Goal: Communication & Community: Answer question/provide support

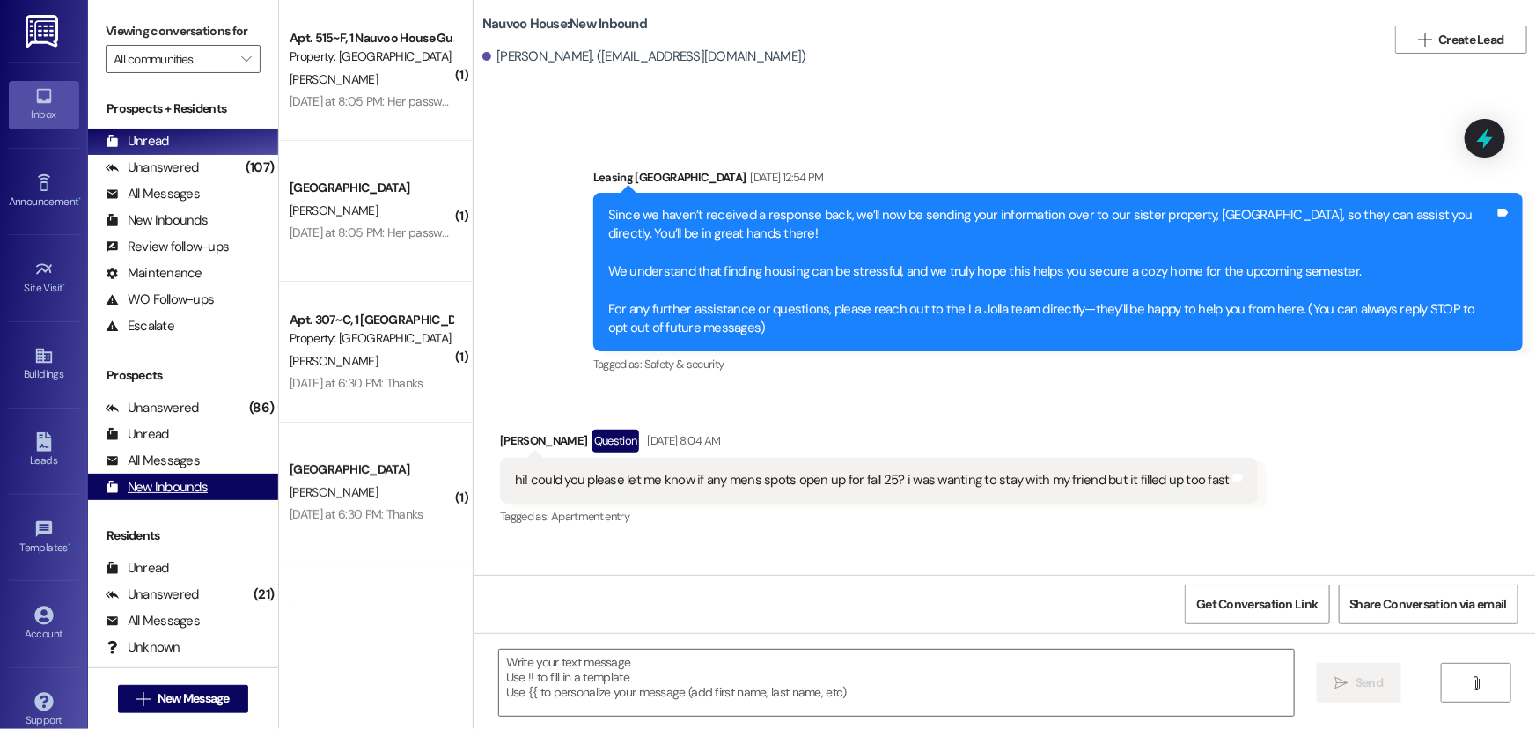
scroll to position [1722, 0]
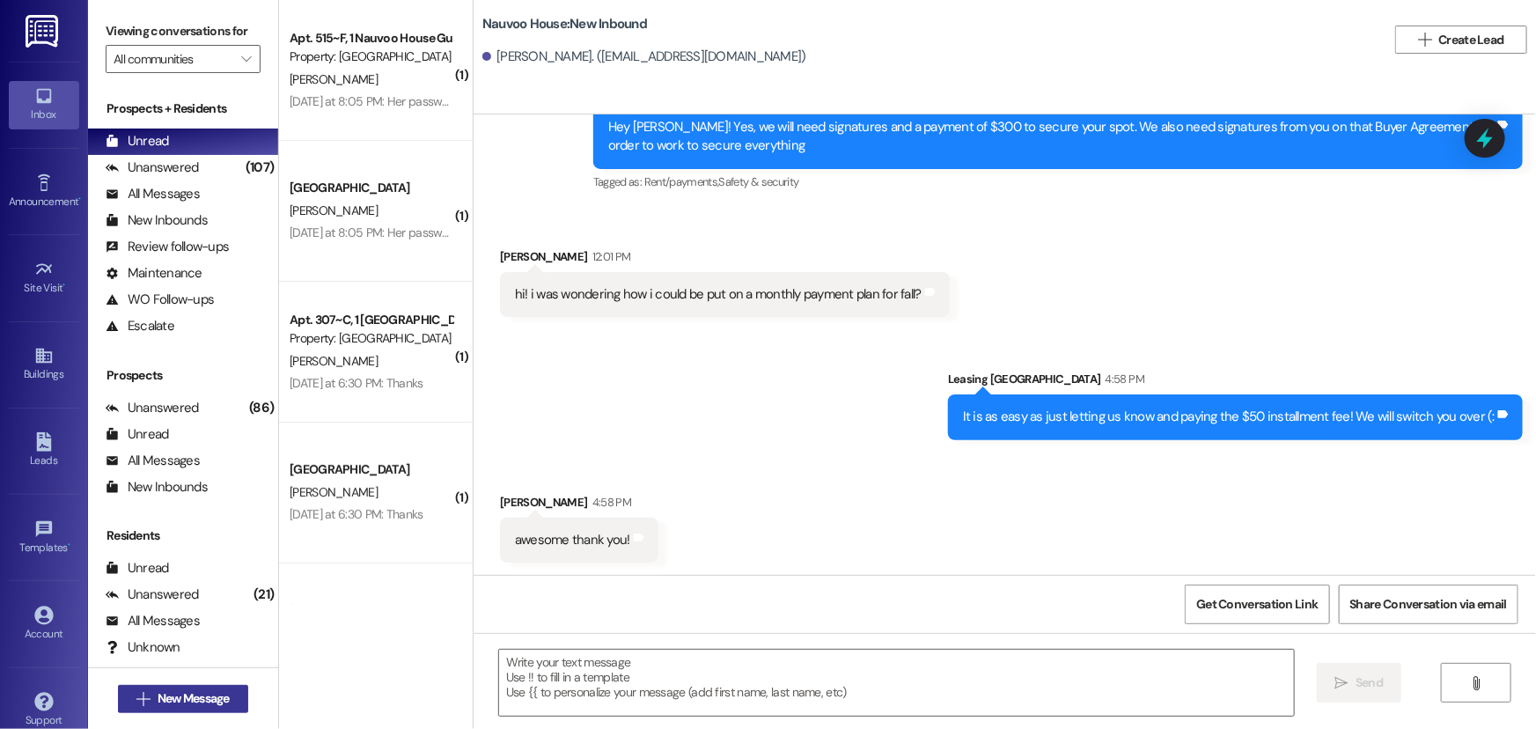
click at [182, 699] on span "New Message" at bounding box center [194, 698] width 72 height 18
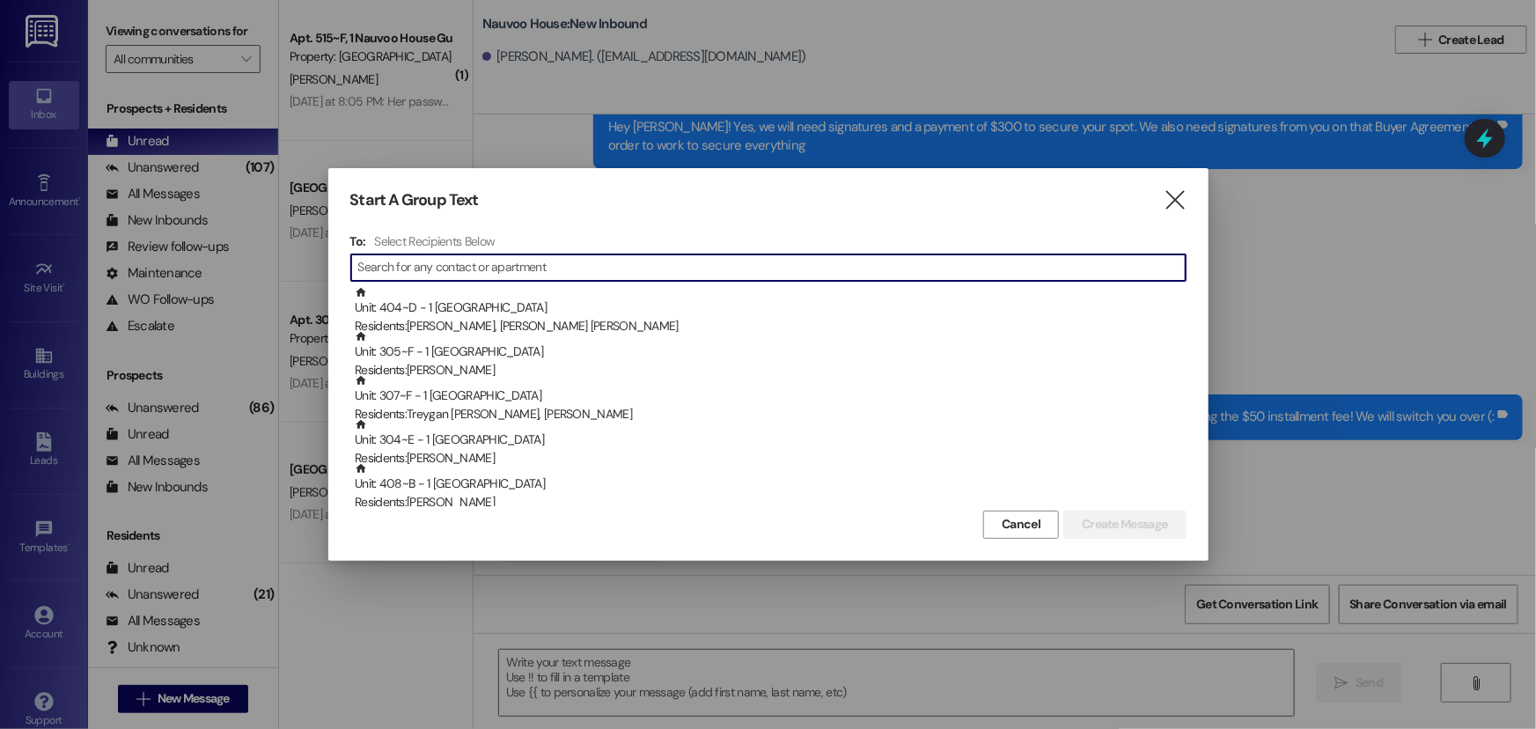
click at [453, 258] on input at bounding box center [771, 267] width 827 height 25
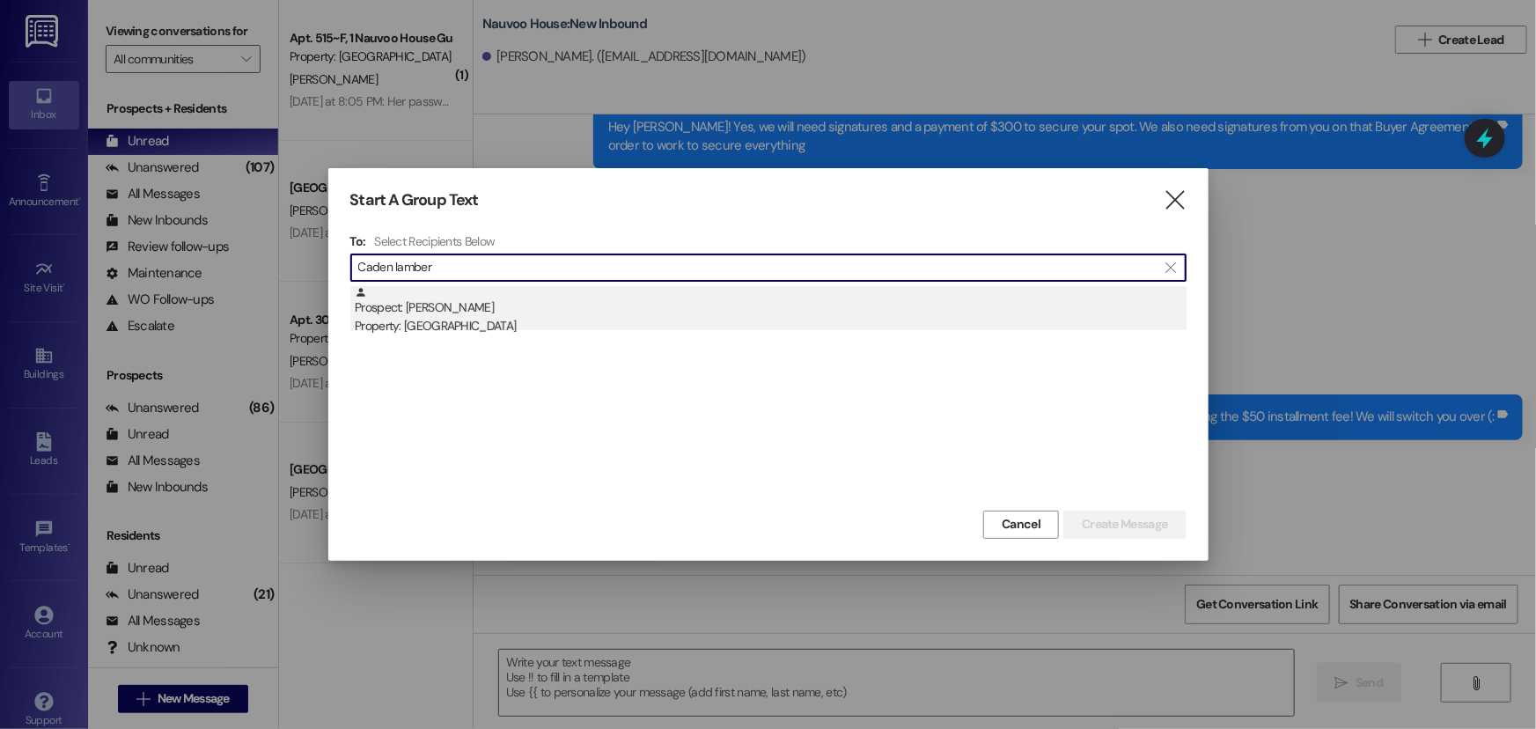
type input "Caden lamber"
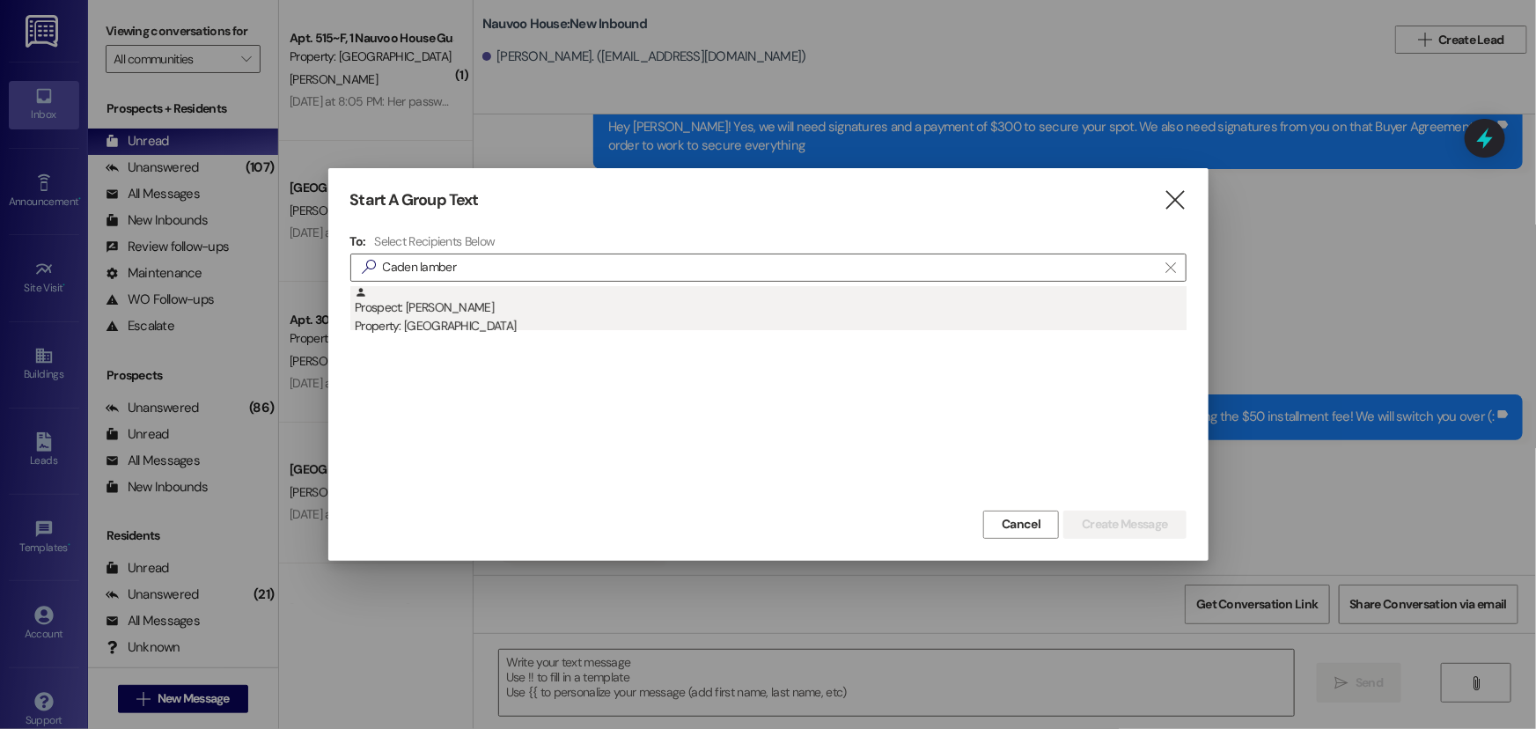
click at [453, 302] on div "Prospect: [PERSON_NAME] Property: [GEOGRAPHIC_DATA]" at bounding box center [771, 311] width 832 height 50
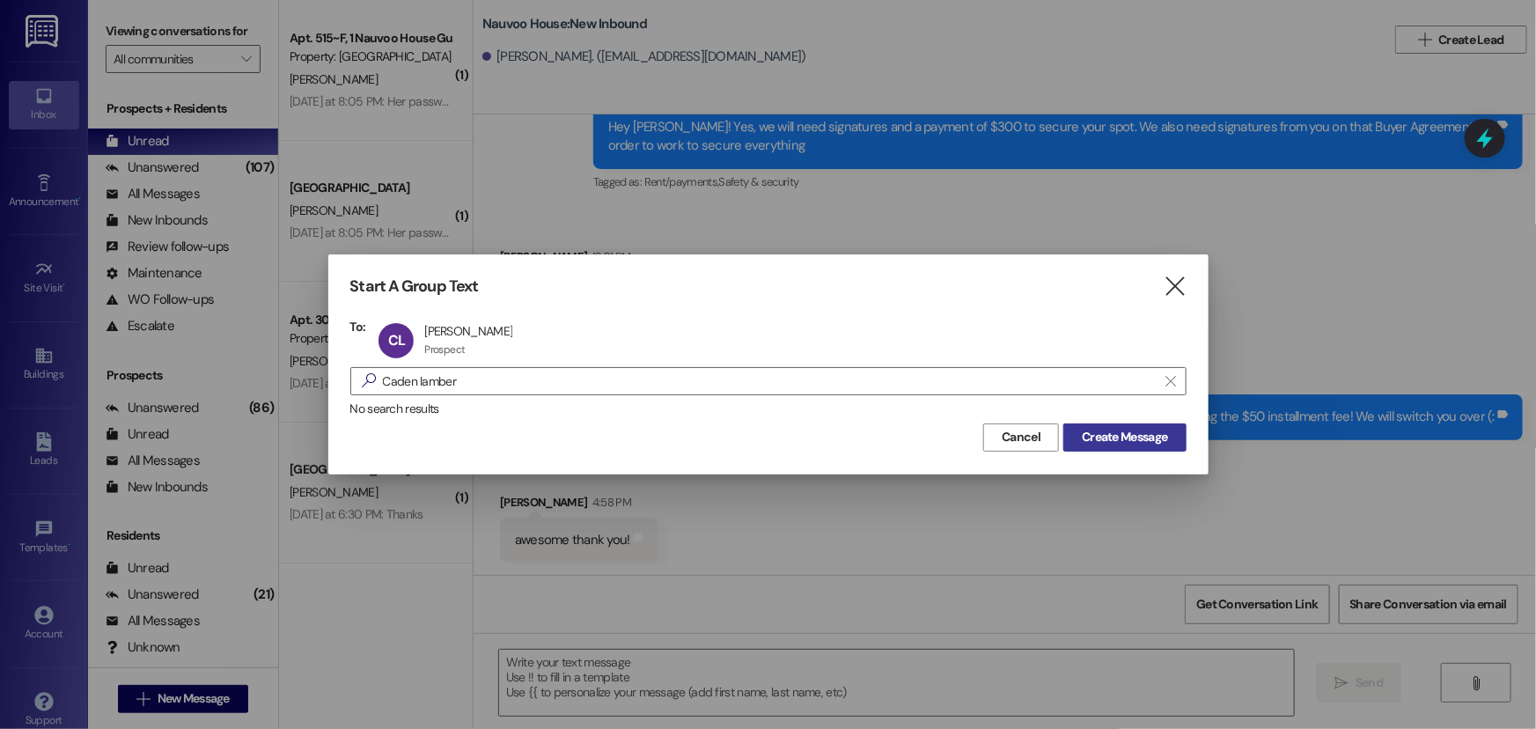
click at [1140, 435] on span "Create Message" at bounding box center [1124, 437] width 85 height 18
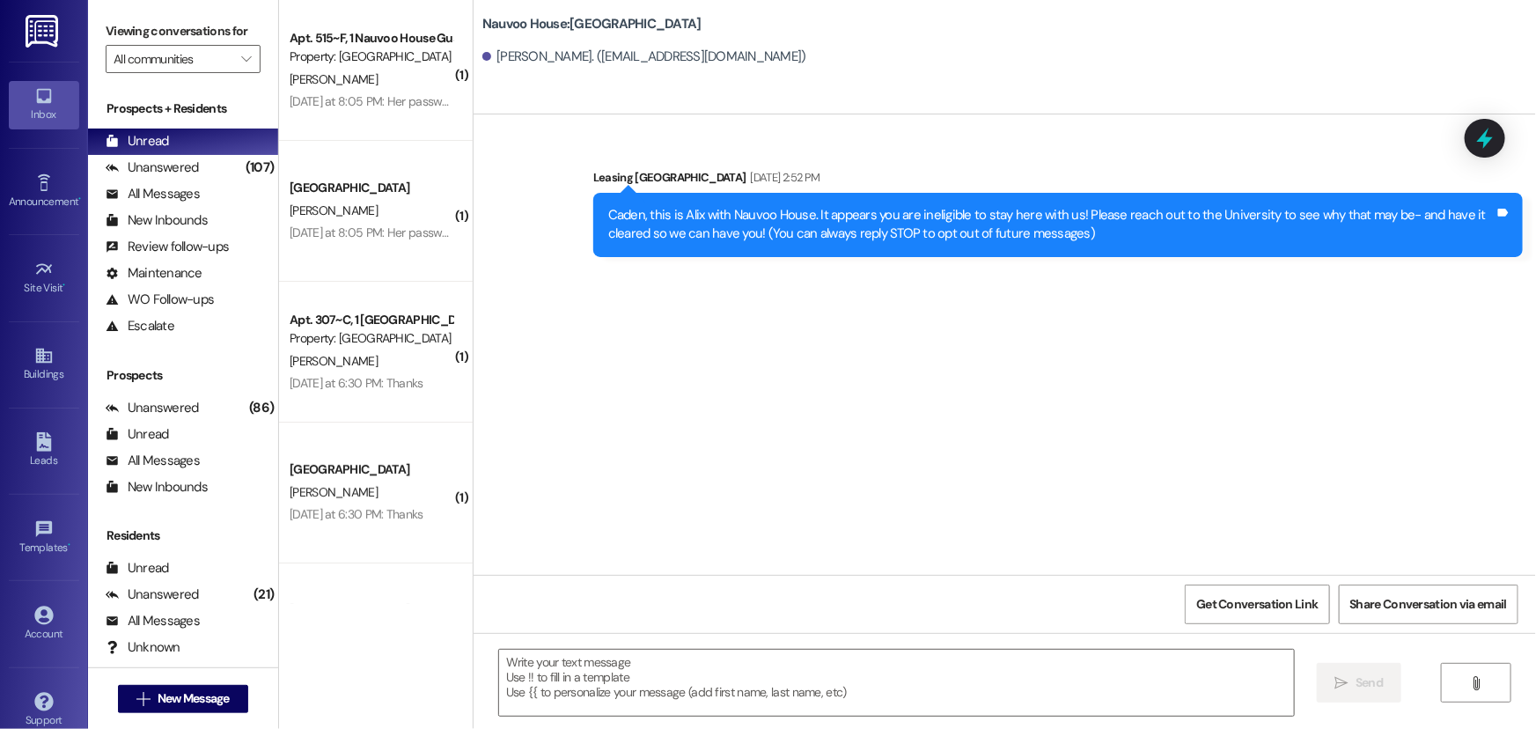
scroll to position [0, 0]
click at [598, 681] on textarea at bounding box center [896, 682] width 795 height 66
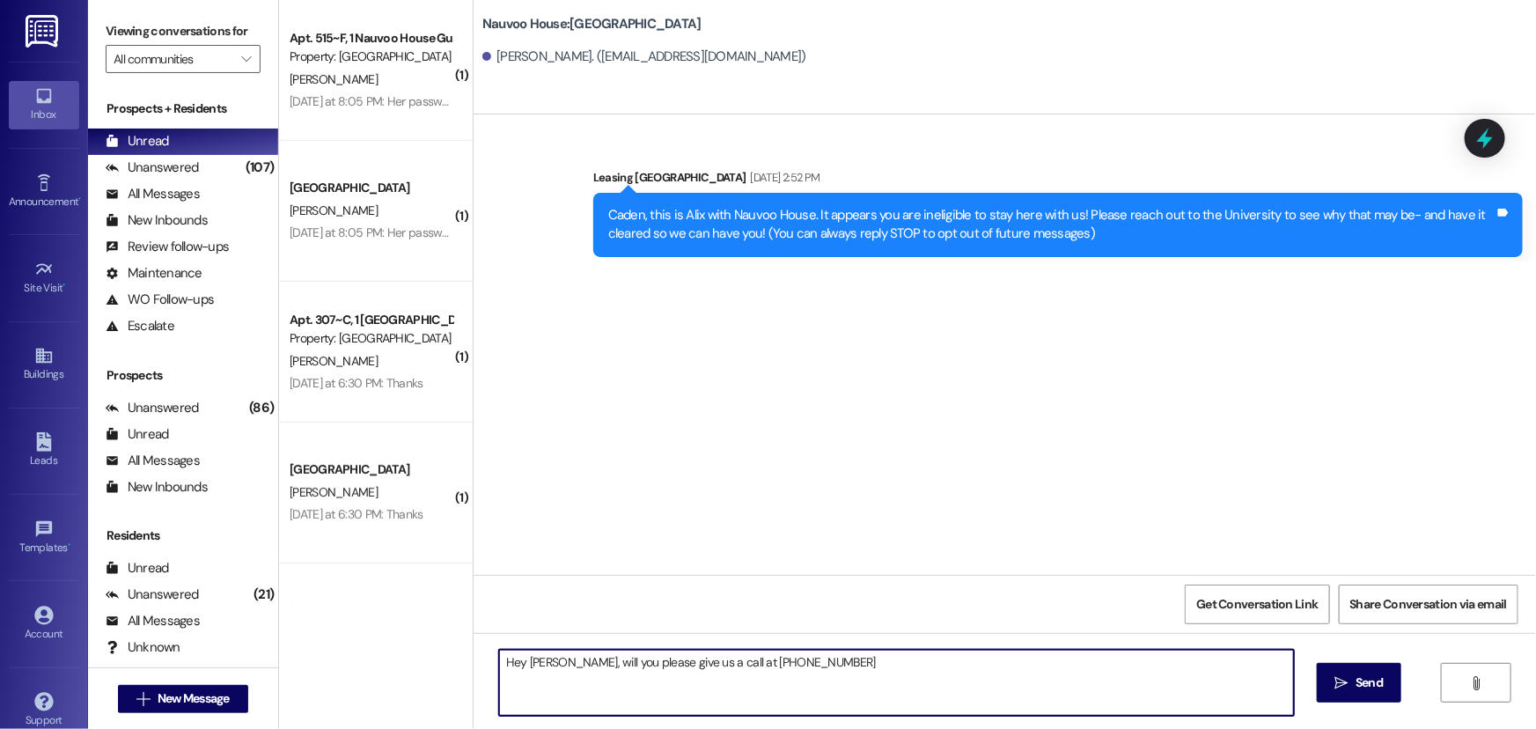
click at [678, 661] on textarea "Hey [PERSON_NAME], will you please give us a call at [PHONE_NUMBER]" at bounding box center [896, 682] width 795 height 66
click at [708, 660] on textarea "Hey [PERSON_NAME], will you please give us a call at [PHONE_NUMBER]" at bounding box center [896, 682] width 795 height 66
click at [919, 661] on textarea "Hey [PERSON_NAME], will you please give us a call at the [GEOGRAPHIC_DATA] offi…" at bounding box center [896, 682] width 795 height 66
click at [835, 659] on textarea "Hey [PERSON_NAME], will you please give us a call at the [GEOGRAPHIC_DATA] offi…" at bounding box center [896, 682] width 795 height 66
click at [840, 658] on textarea "Hey [PERSON_NAME], will you please give us a call at the [GEOGRAPHIC_DATA] offi…" at bounding box center [896, 682] width 795 height 66
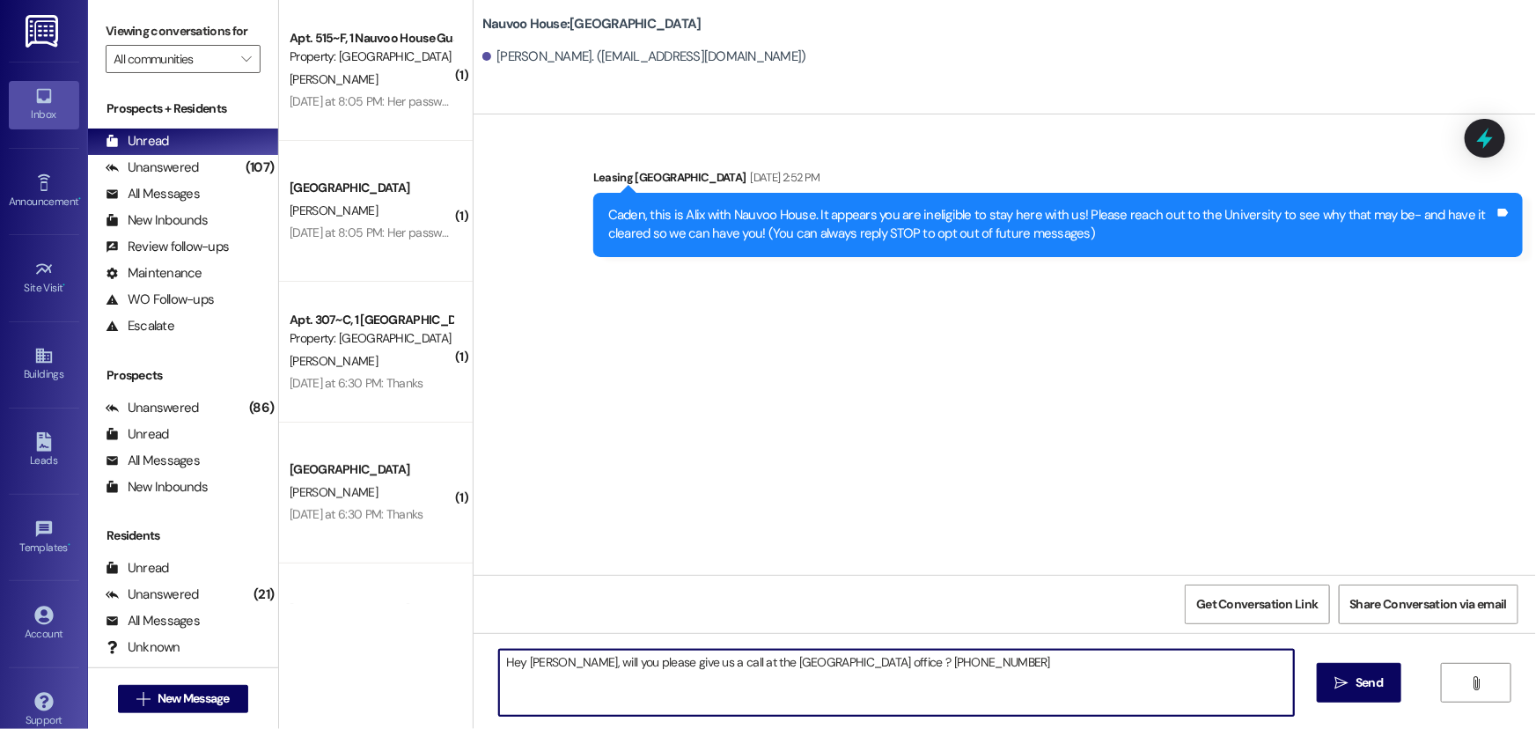
drag, startPoint x: 1040, startPoint y: 689, endPoint x: 280, endPoint y: 624, distance: 763.1
click at [280, 624] on div "( 1 ) Apt. 515~F, 1 [GEOGRAPHIC_DATA] Guarantors Property: [GEOGRAPHIC_DATA] [P…" at bounding box center [907, 364] width 1257 height 729
drag, startPoint x: 979, startPoint y: 695, endPoint x: 1236, endPoint y: 697, distance: 257.8
click at [979, 695] on textarea "Hey [PERSON_NAME], will you please give us a call at the [GEOGRAPHIC_DATA] offi…" at bounding box center [896, 682] width 795 height 66
type textarea "Hey [PERSON_NAME], will you please give us a call at the [GEOGRAPHIC_DATA] offi…"
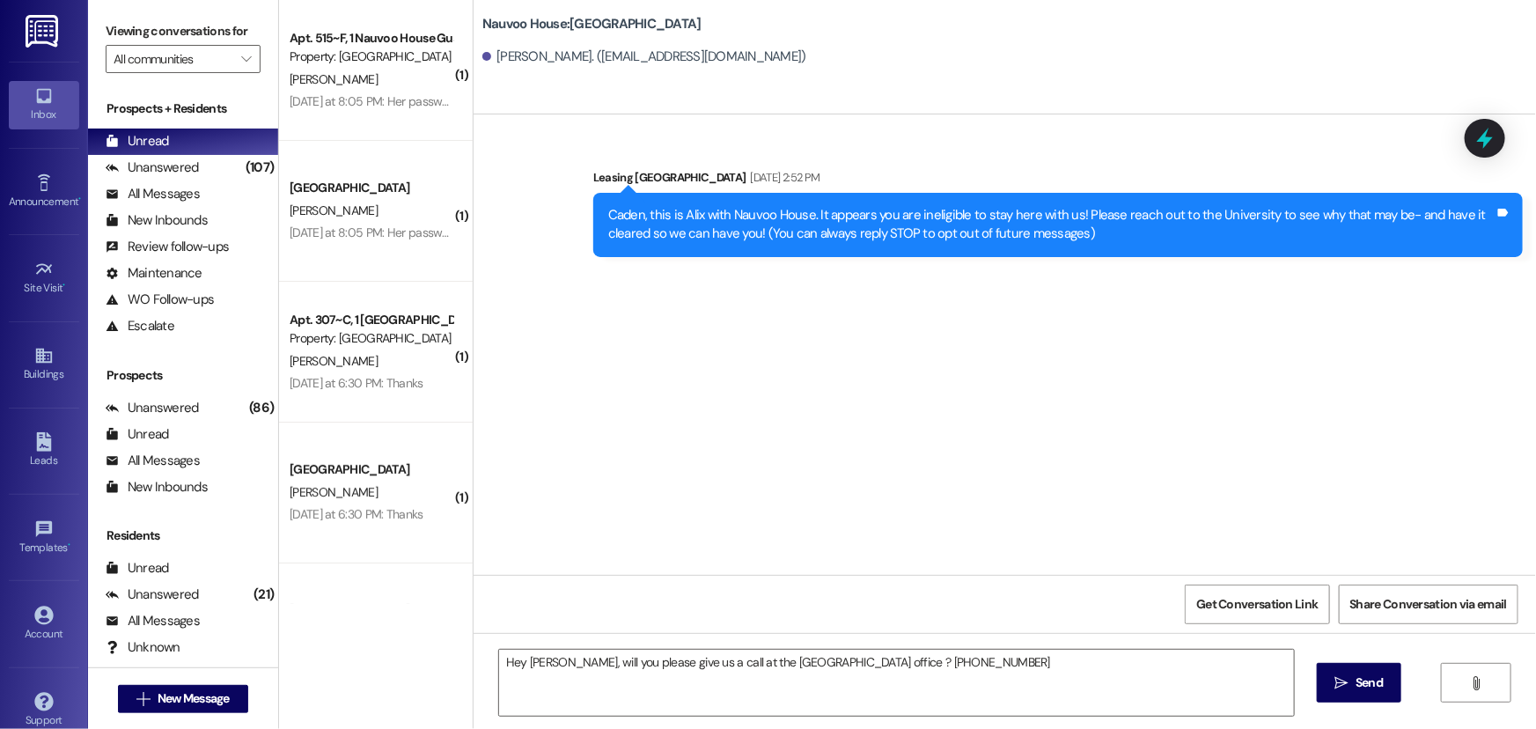
click at [919, 646] on div "Hey [PERSON_NAME], will you please give us a call at the [GEOGRAPHIC_DATA] offi…" at bounding box center [1004, 699] width 1062 height 132
click at [1376, 691] on span "Send" at bounding box center [1368, 682] width 27 height 18
